Goal: Information Seeking & Learning: Check status

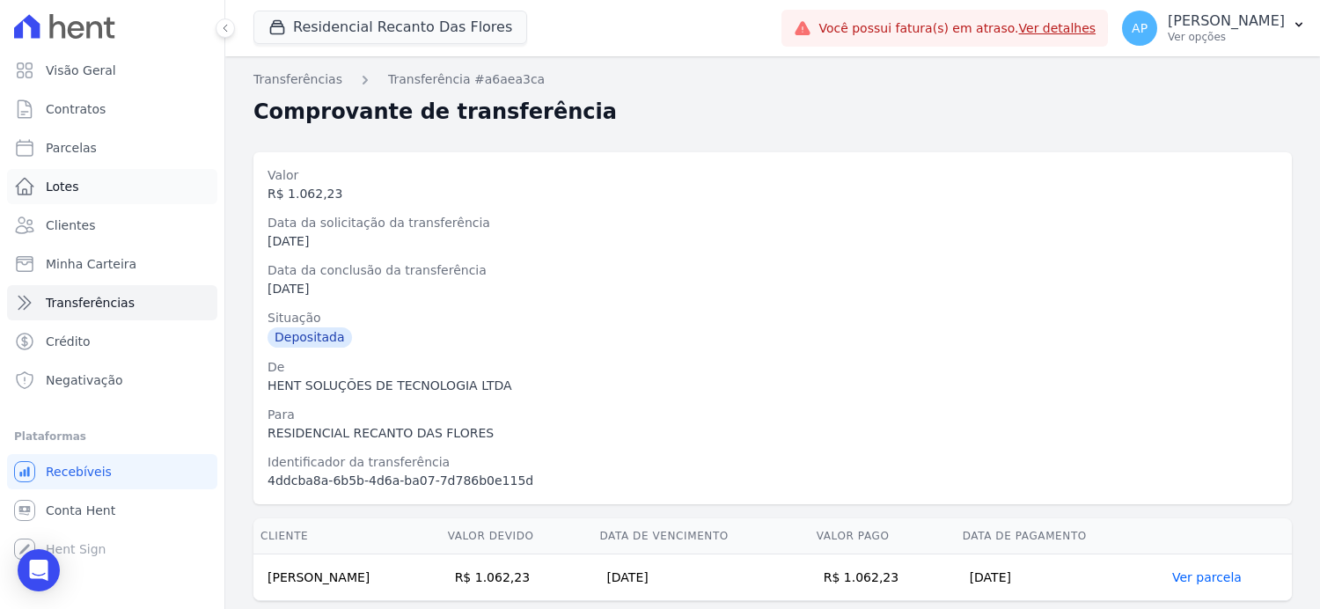
scroll to position [52, 0]
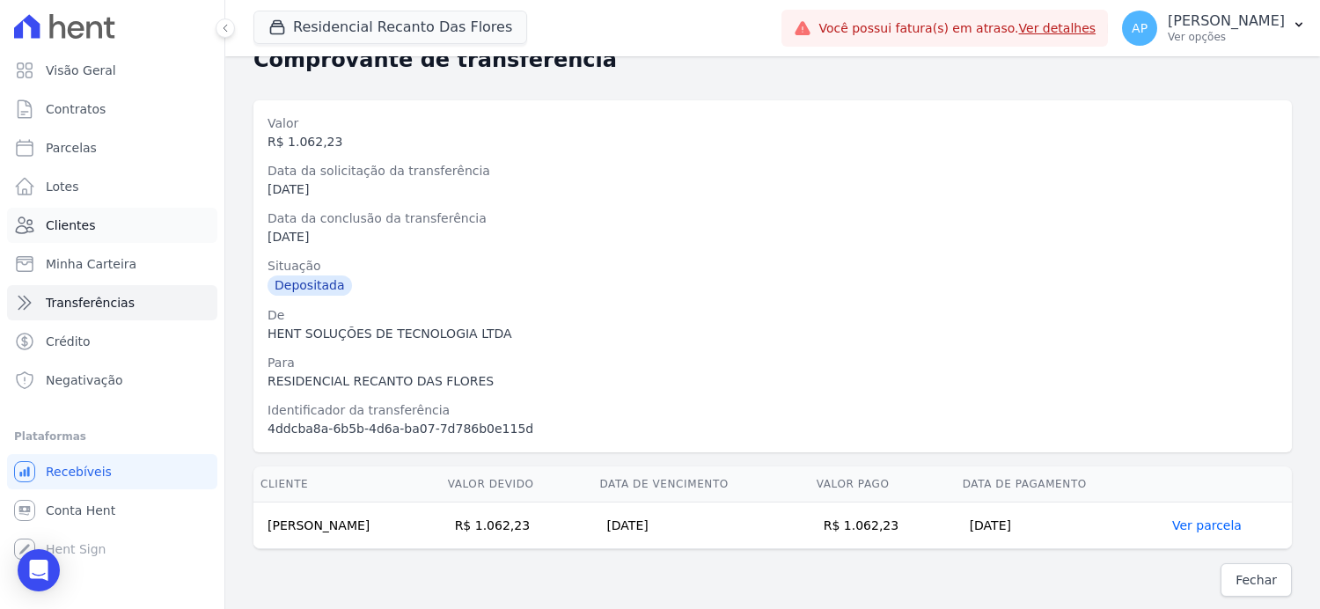
click at [61, 225] on span "Clientes" at bounding box center [70, 225] width 49 height 18
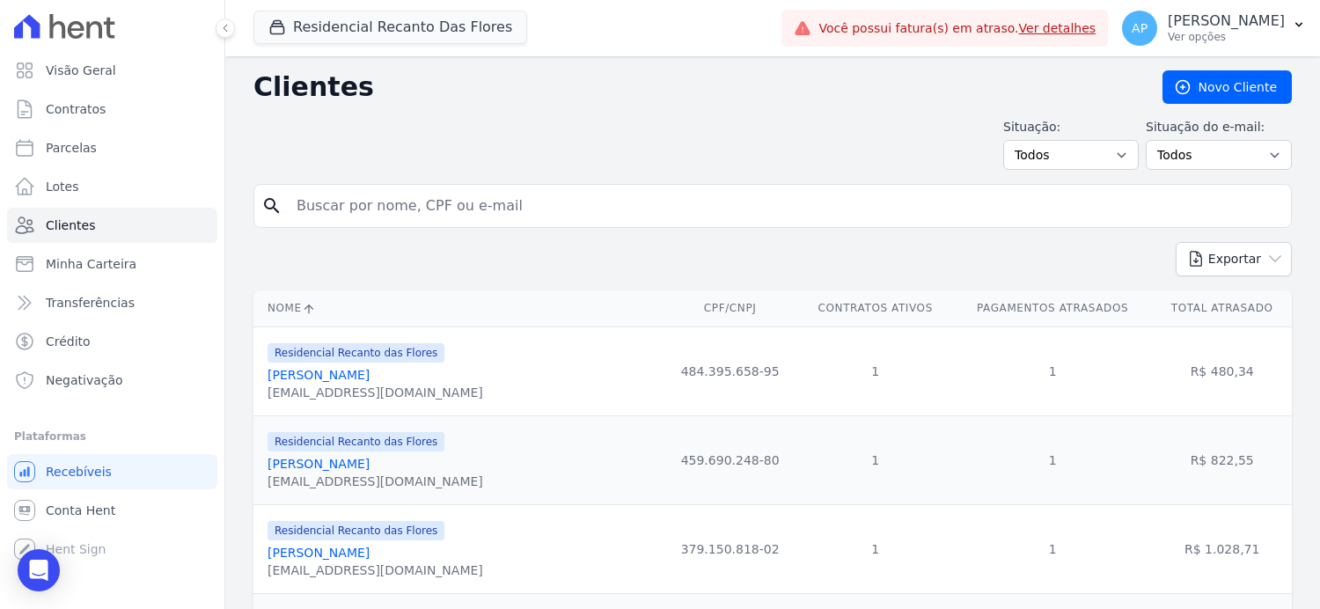
click at [368, 202] on input "search" at bounding box center [785, 205] width 998 height 35
type input "larissa maria"
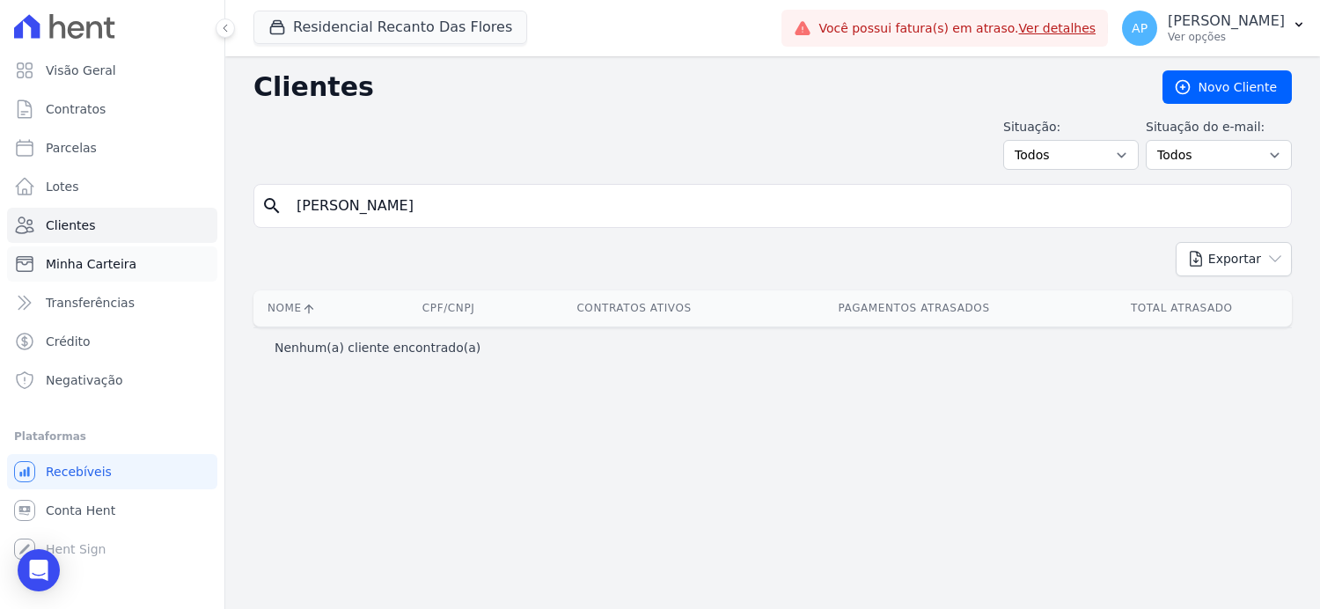
click at [79, 260] on span "Minha Carteira" at bounding box center [91, 264] width 91 height 18
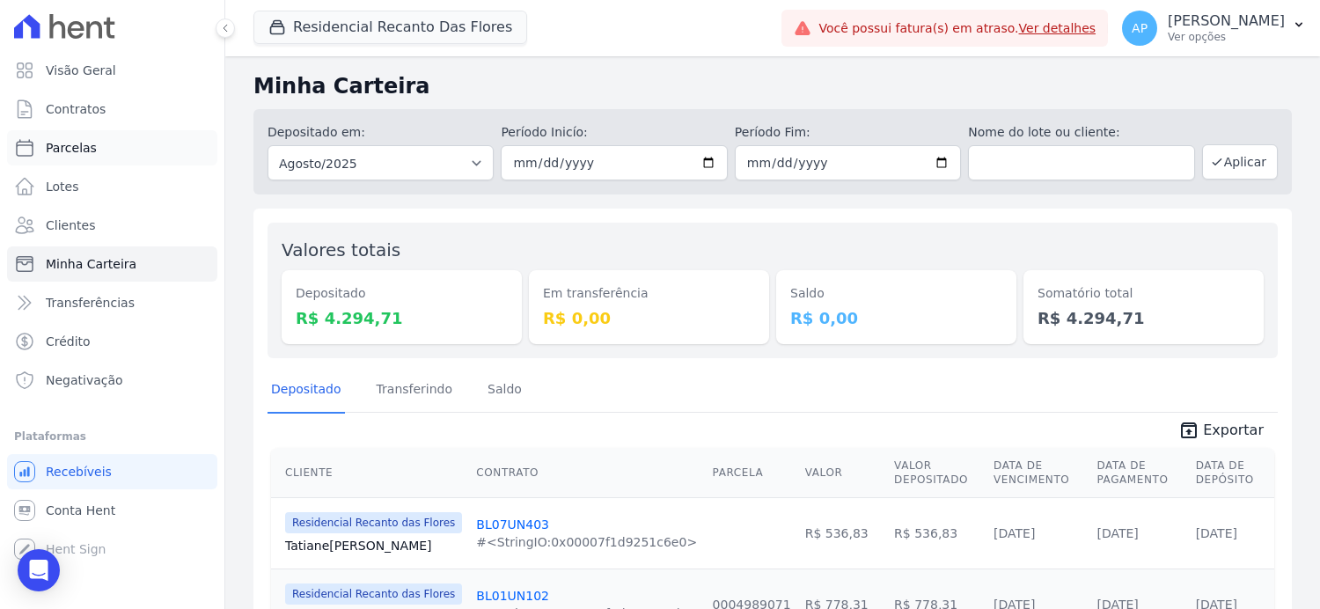
click at [74, 142] on span "Parcelas" at bounding box center [71, 148] width 51 height 18
select select
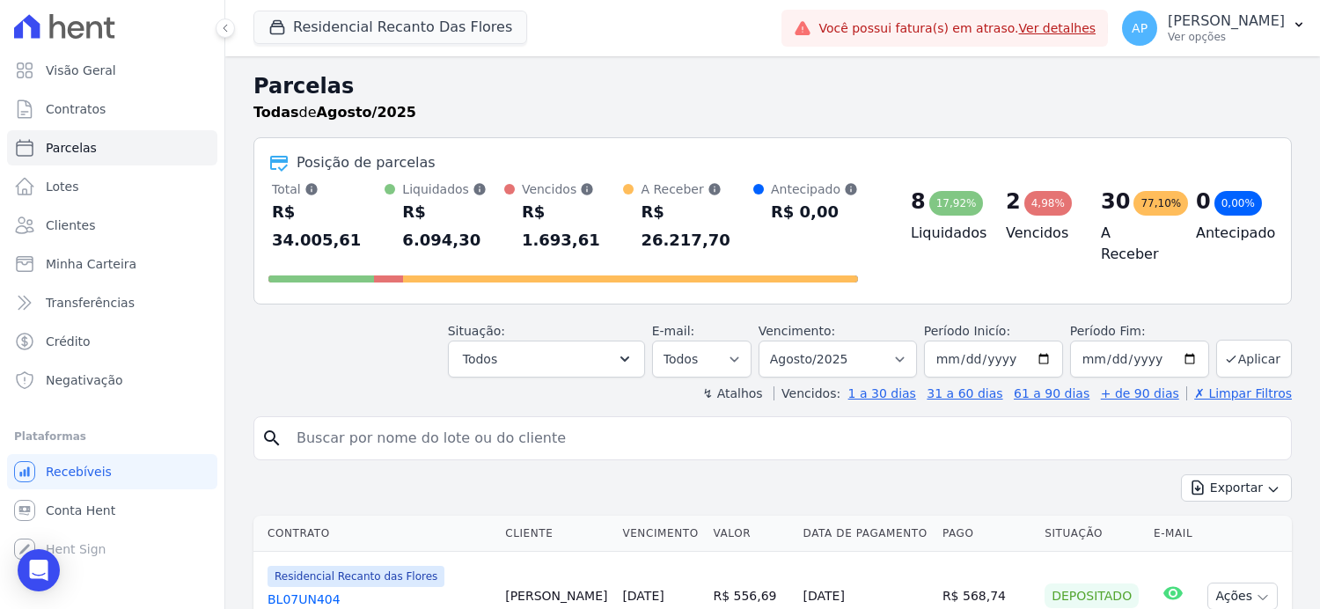
click at [464, 421] on input "search" at bounding box center [785, 438] width 998 height 35
type input "larissa maria"
select select
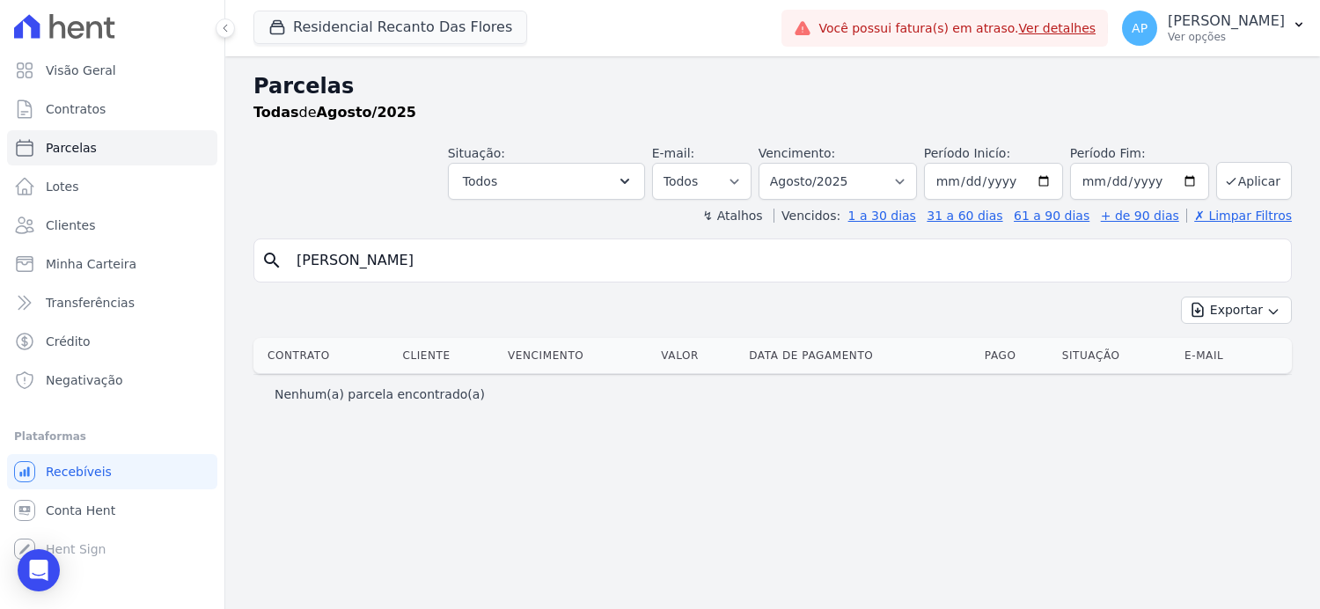
drag, startPoint x: 397, startPoint y: 258, endPoint x: 261, endPoint y: 296, distance: 140.7
click at [262, 296] on div "search larissa maria Exportar Exportar PDF Exportar CSV Contrato Cliente Vencim…" at bounding box center [772, 325] width 1038 height 175
click at [418, 268] on input "larissa maria" at bounding box center [785, 260] width 998 height 35
type input "larissa fal"
click at [1181, 297] on button "Exportar" at bounding box center [1236, 310] width 111 height 27
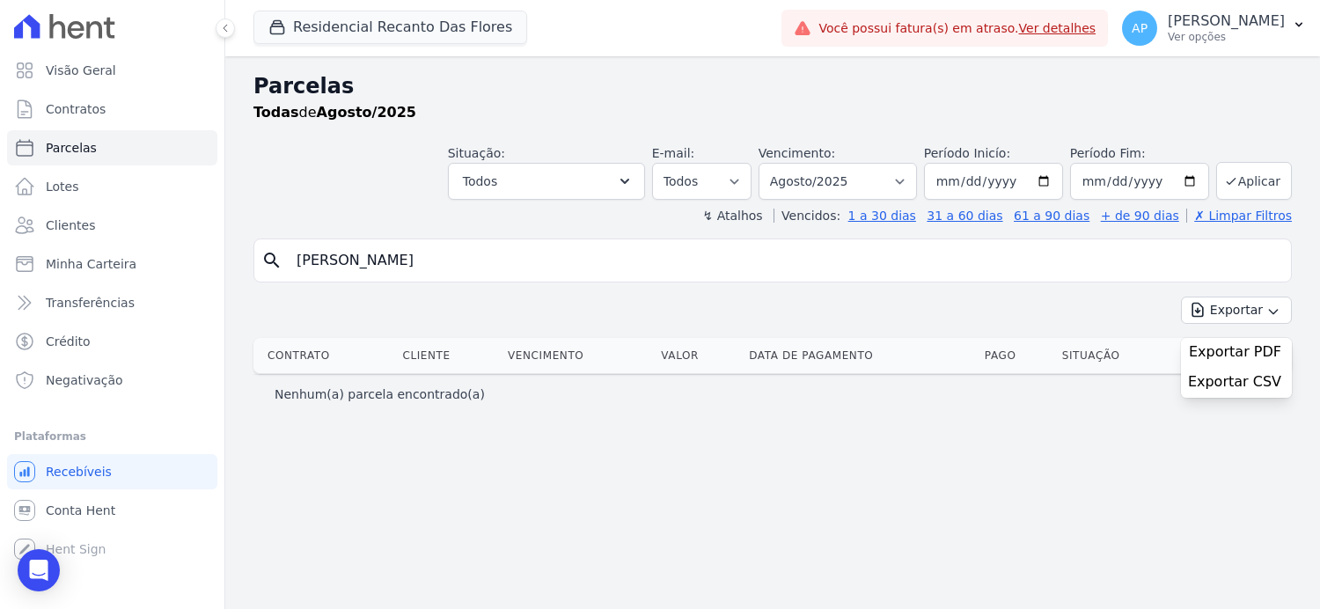
click at [436, 260] on input "larissa fal" at bounding box center [785, 260] width 998 height 35
select select
click at [374, 260] on input "larissa fal" at bounding box center [785, 260] width 998 height 35
type input "larissa faleiro"
select select
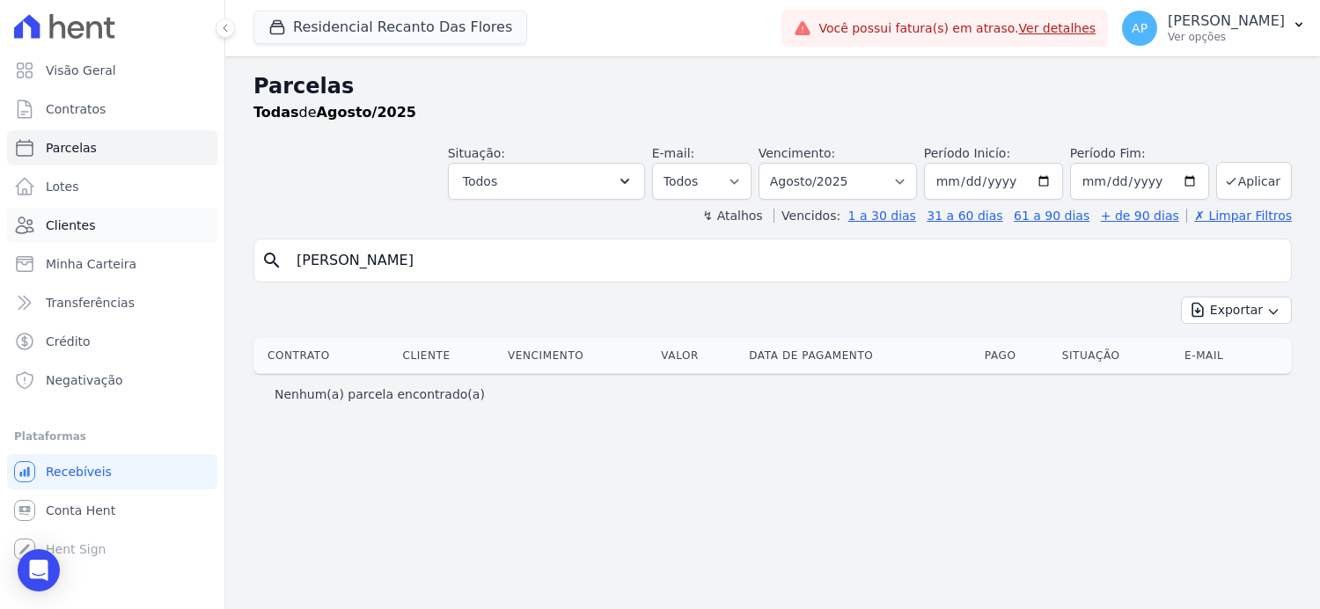
click at [93, 224] on link "Clientes" at bounding box center [112, 225] width 210 height 35
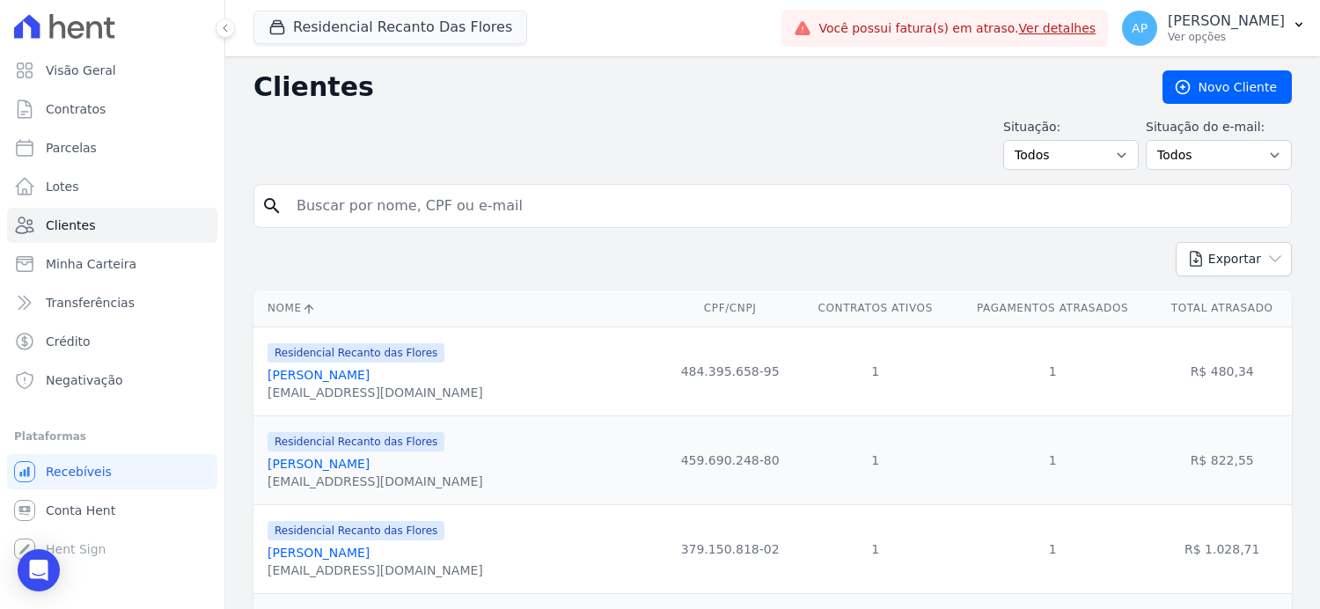
click at [378, 202] on input "search" at bounding box center [785, 205] width 998 height 35
type input "larissa faleiro"
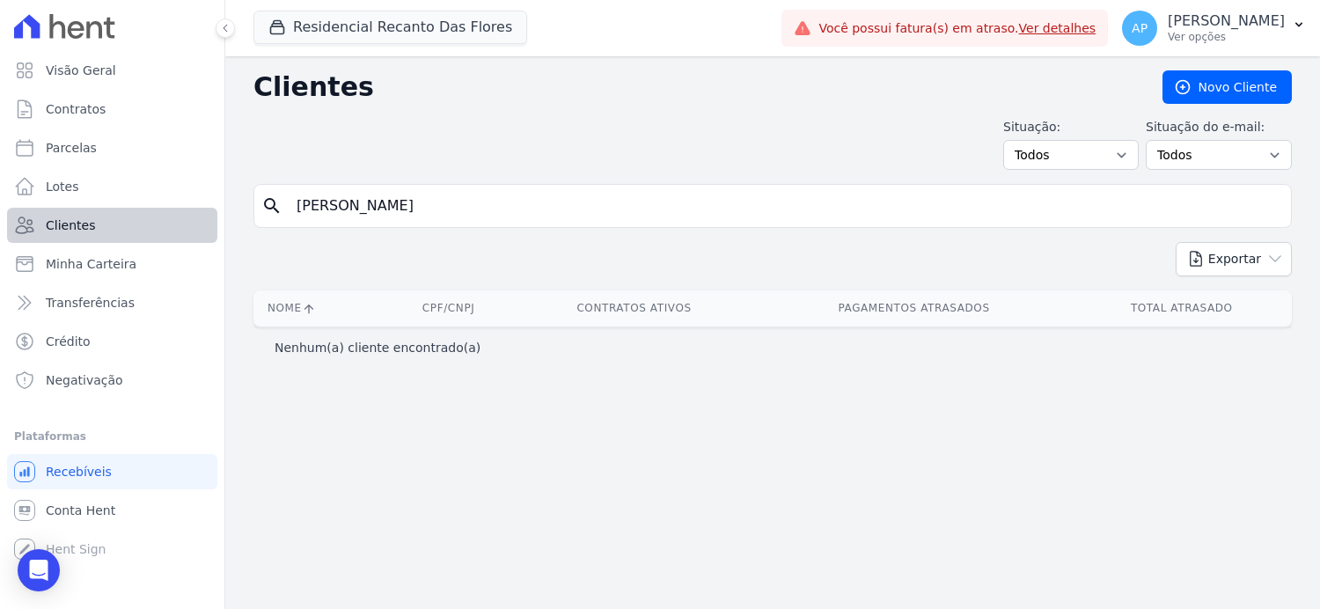
drag, startPoint x: 414, startPoint y: 204, endPoint x: 155, endPoint y: 214, distance: 259.8
click at [155, 214] on div "Visão Geral Contratos Parcelas Lotes Clientes Minha Carteira Transferências Cré…" at bounding box center [660, 304] width 1320 height 609
paste input "[PERSON_NAME]"
type input "[PERSON_NAME]"
click at [89, 259] on span "Minha Carteira" at bounding box center [91, 264] width 91 height 18
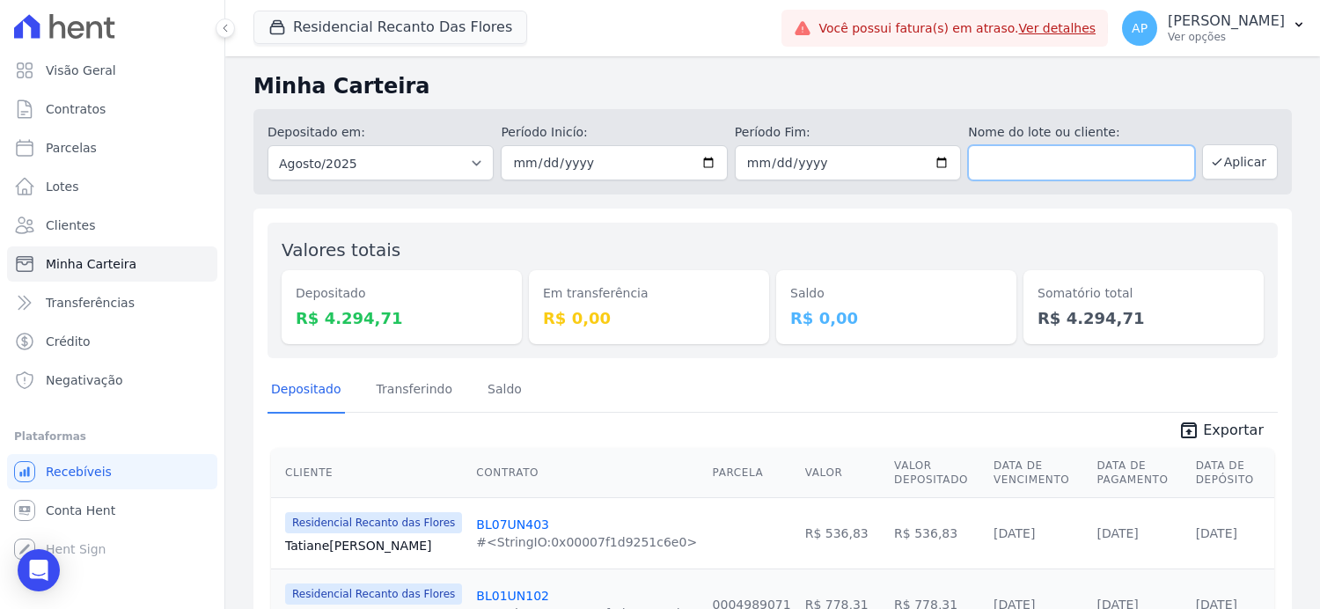
click at [1055, 166] on input "text" at bounding box center [1081, 162] width 226 height 35
paste input "[PERSON_NAME]"
type input "[PERSON_NAME]"
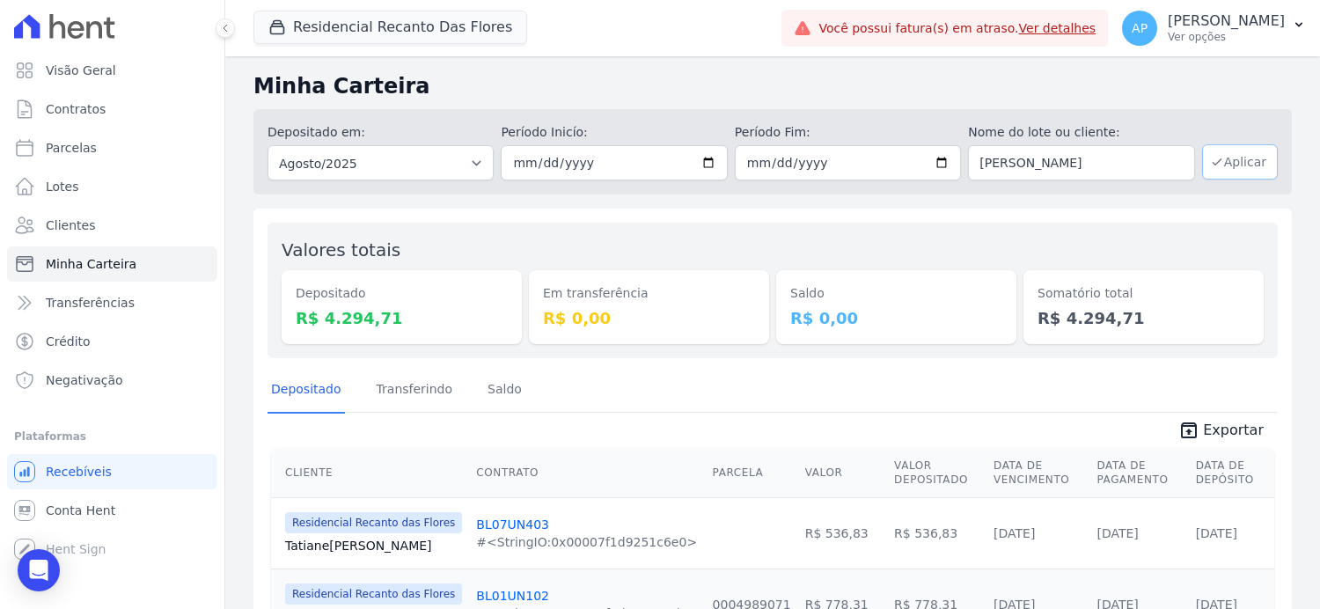
click at [1223, 154] on button "Aplicar" at bounding box center [1240, 161] width 76 height 35
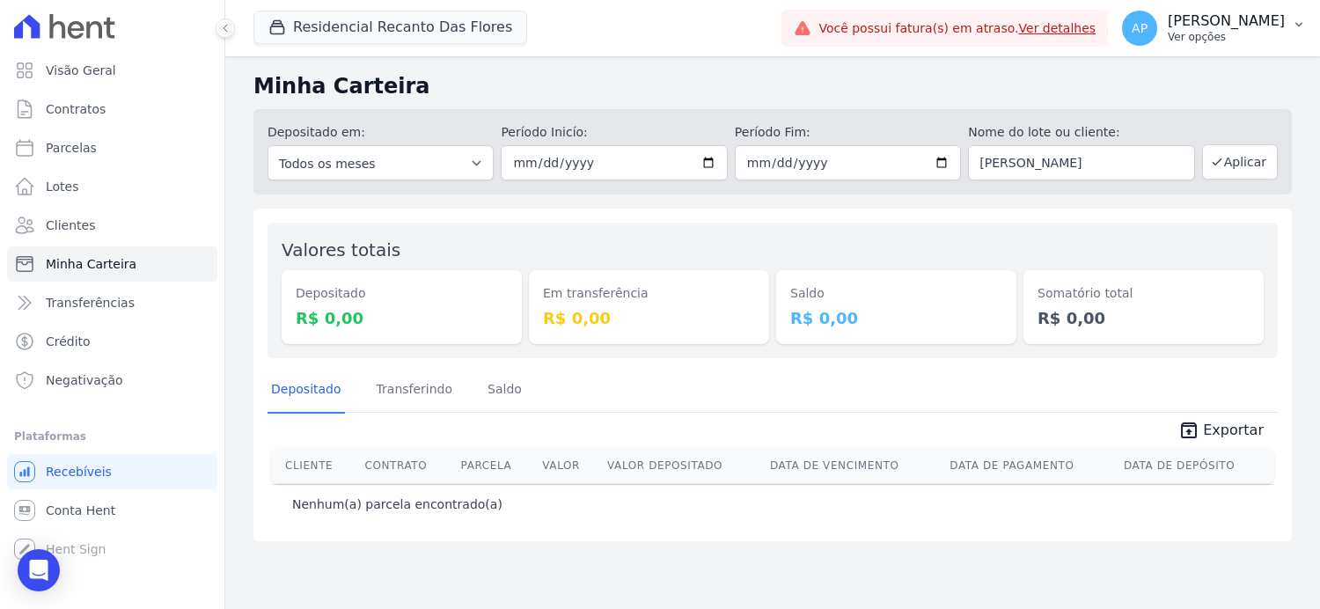
click at [1292, 26] on icon "button" at bounding box center [1299, 25] width 14 height 14
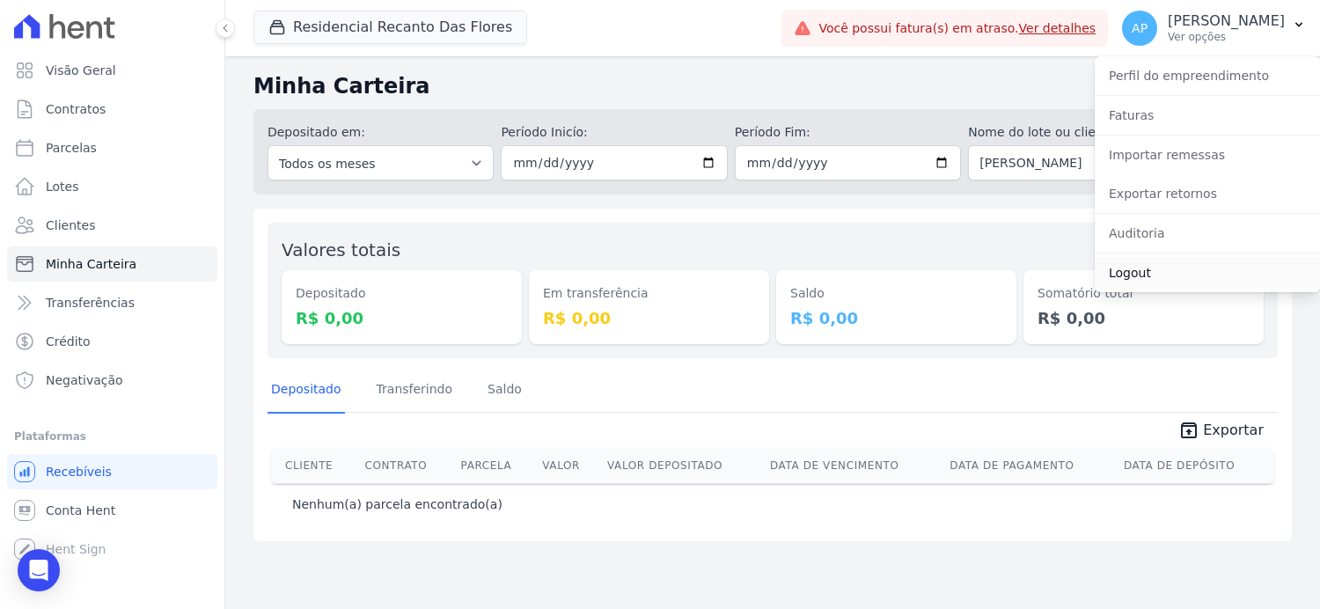
click at [1131, 280] on link "Logout" at bounding box center [1207, 273] width 225 height 32
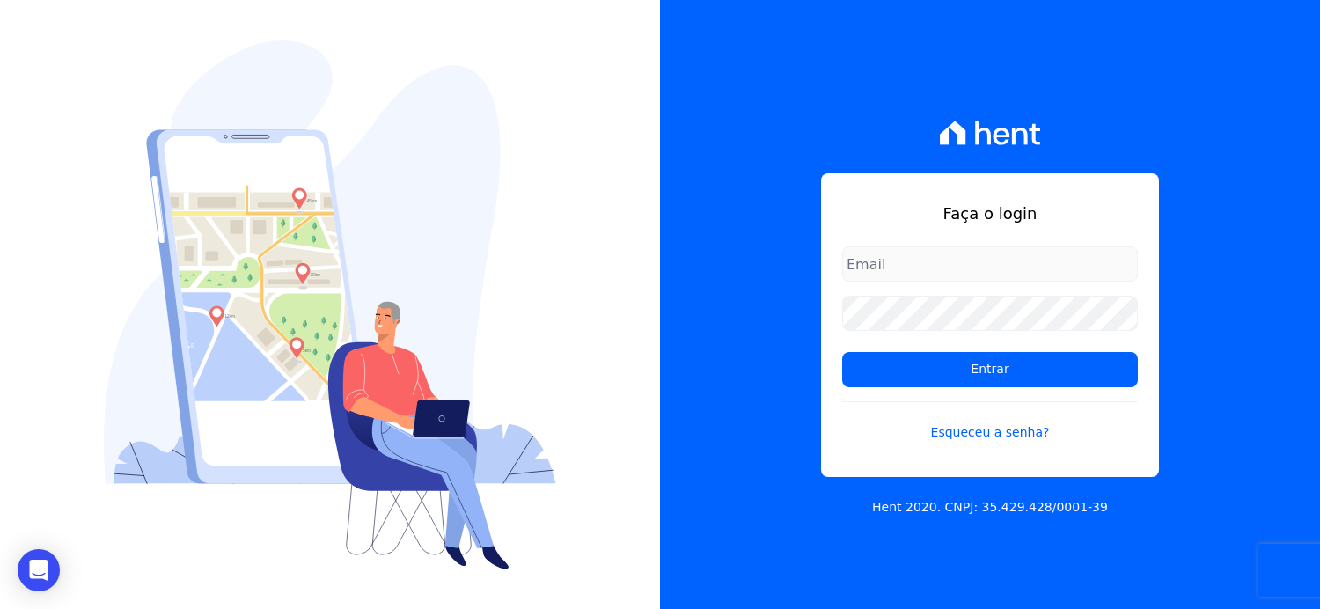
type input "[EMAIL_ADDRESS][DOMAIN_NAME]"
